Goal: Transaction & Acquisition: Purchase product/service

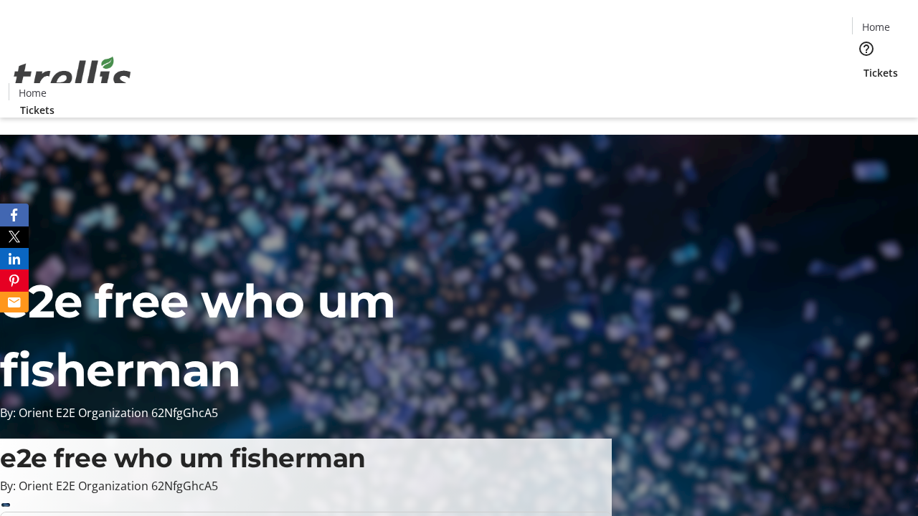
click at [864, 65] on span "Tickets" at bounding box center [881, 72] width 34 height 15
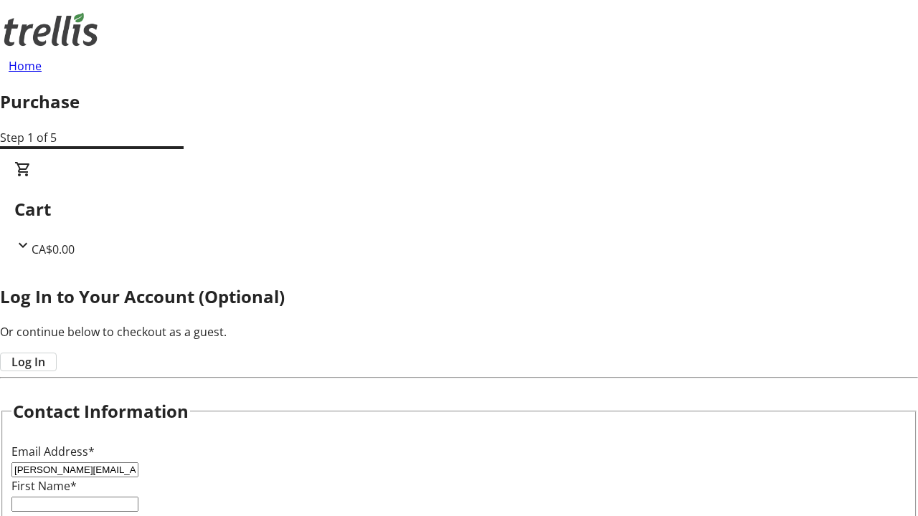
type input "[PERSON_NAME][EMAIL_ADDRESS][DOMAIN_NAME]"
type input "[PERSON_NAME]"
